Goal: Information Seeking & Learning: Find contact information

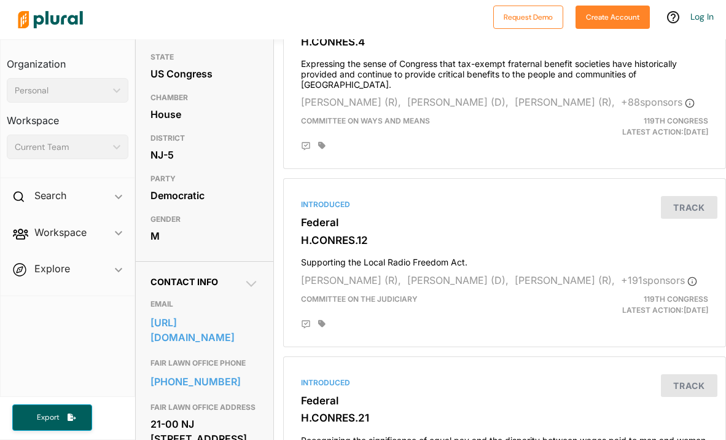
scroll to position [222, 0]
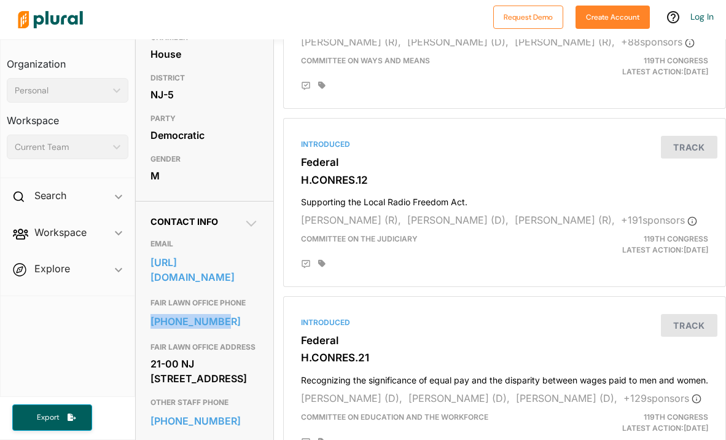
drag, startPoint x: 264, startPoint y: 343, endPoint x: 148, endPoint y: 340, distance: 116.2
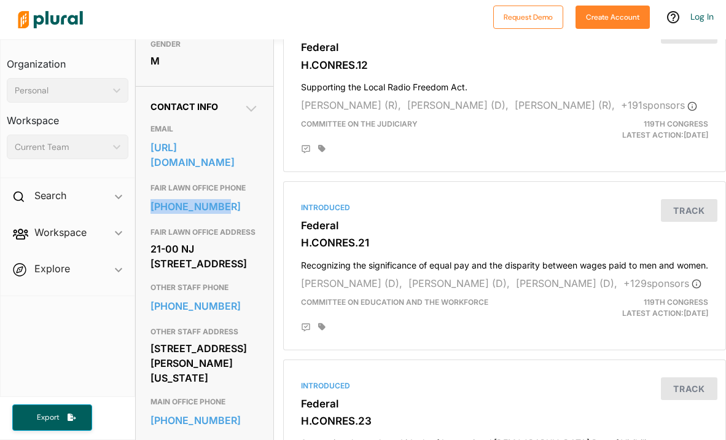
scroll to position [315, 0]
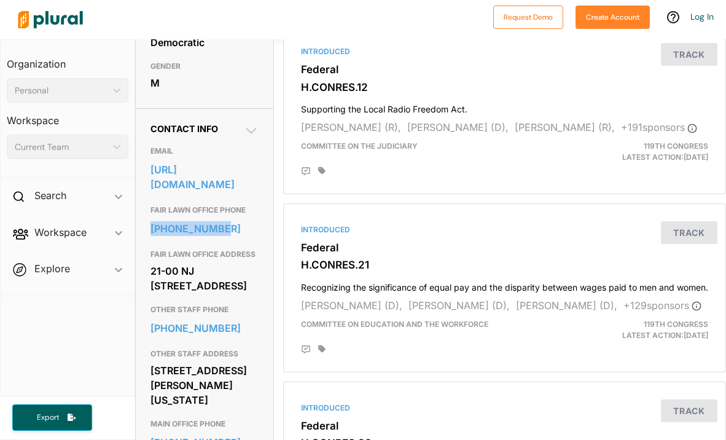
copy link "[PHONE_NUMBER]"
drag, startPoint x: 255, startPoint y: 321, endPoint x: 151, endPoint y: 288, distance: 109.6
click at [151, 288] on div "21-00 NJ [STREET_ADDRESS]" at bounding box center [205, 278] width 108 height 33
copy div "21-00 NJ [STREET_ADDRESS]"
copy link "[URL][DOMAIN_NAME]"
